Goal: Task Accomplishment & Management: Use online tool/utility

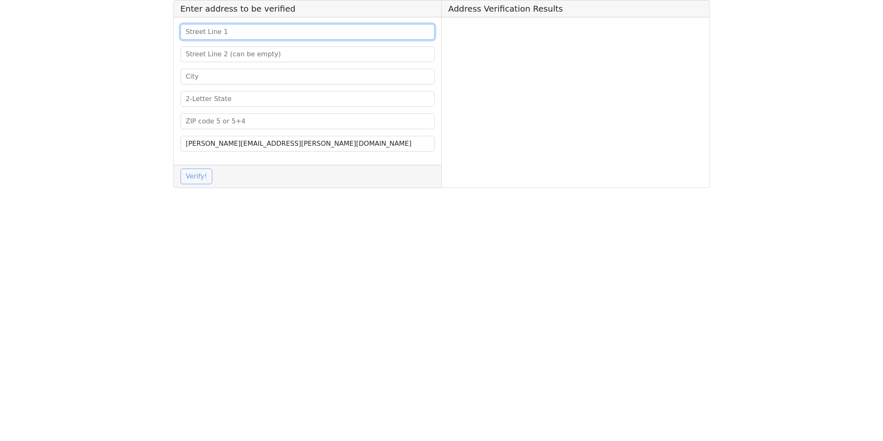
drag, startPoint x: 0, startPoint y: 0, endPoint x: 259, endPoint y: 30, distance: 260.8
click at [260, 30] on input at bounding box center [307, 32] width 255 height 16
paste input "[STREET_ADDRESS][US_STATE]"
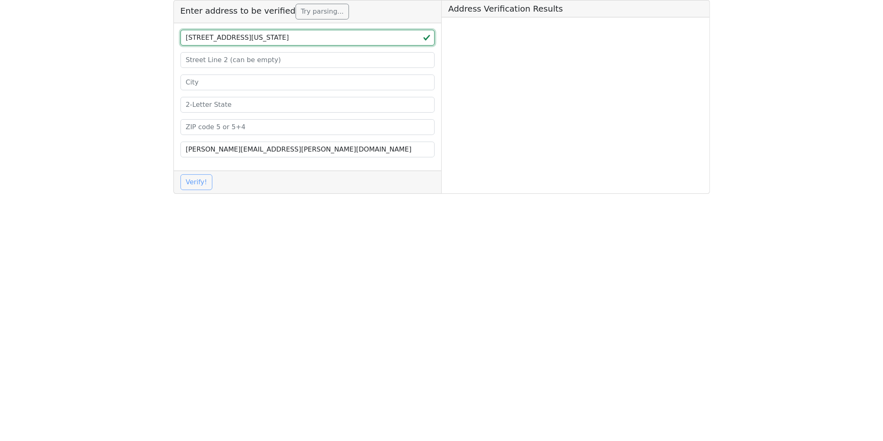
click at [296, 38] on input "[STREET_ADDRESS][US_STATE]" at bounding box center [307, 38] width 255 height 16
type input "[STREET_ADDRESS][US_STATE]"
click at [217, 129] on input at bounding box center [307, 127] width 255 height 16
paste input "43537"
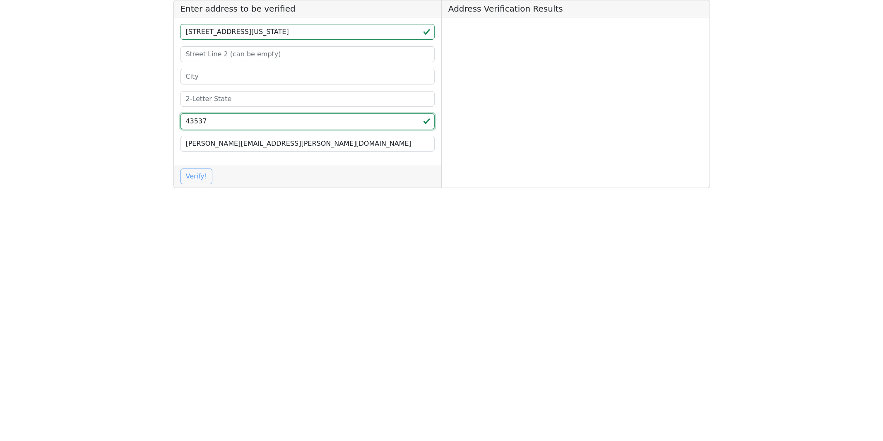
type input "43537"
click at [278, 36] on input "[STREET_ADDRESS][US_STATE]" at bounding box center [307, 32] width 255 height 16
type input "[STREET_ADDRESS][PERSON_NAME],"
click at [195, 99] on input at bounding box center [307, 99] width 255 height 16
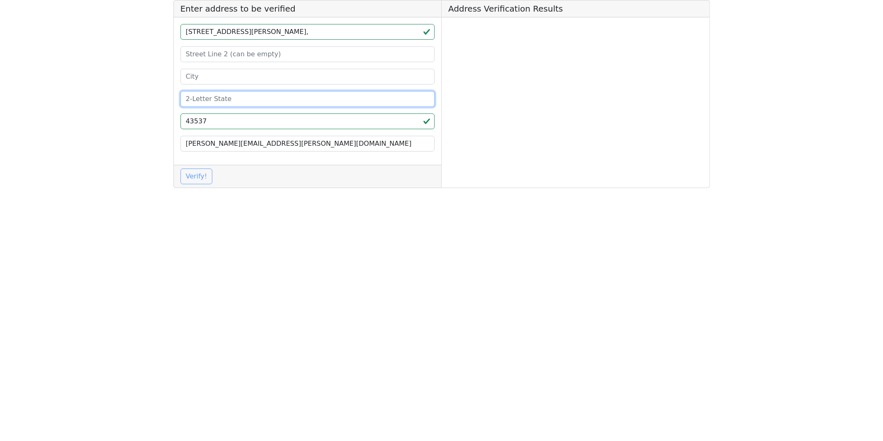
paste input "Oh"
type input "OH"
click at [258, 32] on input "[STREET_ADDRESS][PERSON_NAME]," at bounding box center [307, 32] width 255 height 16
click at [256, 34] on input "[STREET_ADDRESS][PERSON_NAME]," at bounding box center [307, 32] width 255 height 16
type input "[STREET_ADDRESS] ,"
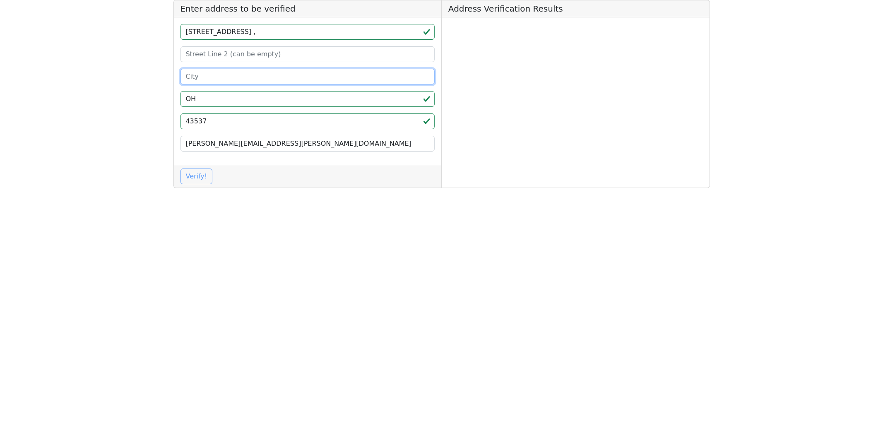
click at [210, 76] on input at bounding box center [307, 77] width 255 height 16
paste input "Maumee"
type input "Maumee"
click at [255, 34] on input "[STREET_ADDRESS] ," at bounding box center [307, 32] width 255 height 16
type input "[STREET_ADDRESS]"
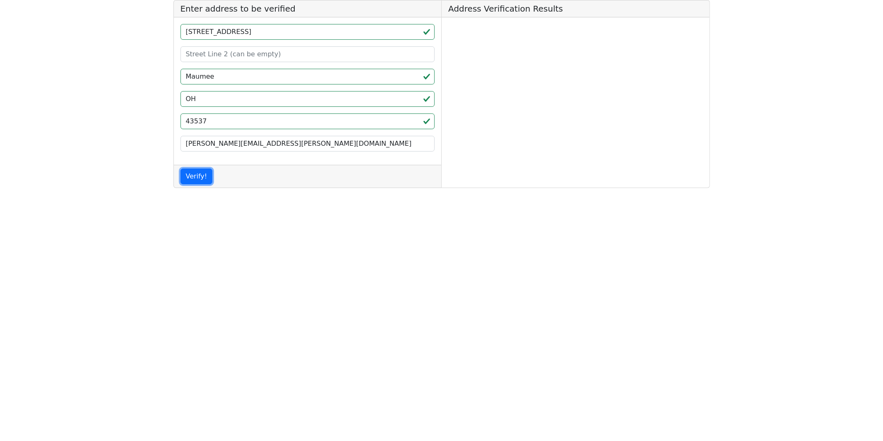
click at [203, 181] on button "Verify!" at bounding box center [196, 176] width 32 height 16
